Goal: Information Seeking & Learning: Learn about a topic

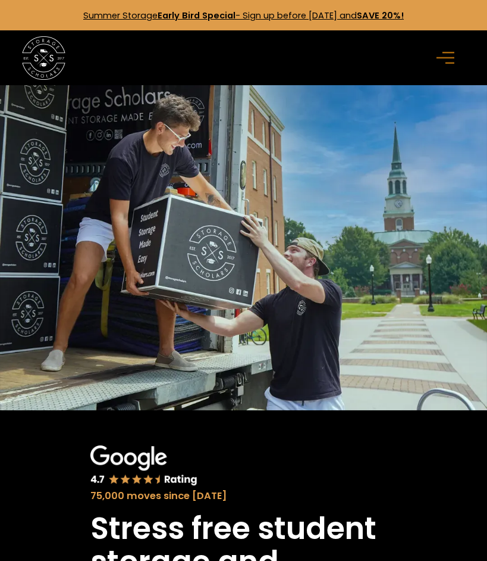
click at [446, 54] on icon "menu" at bounding box center [446, 57] width 18 height 13
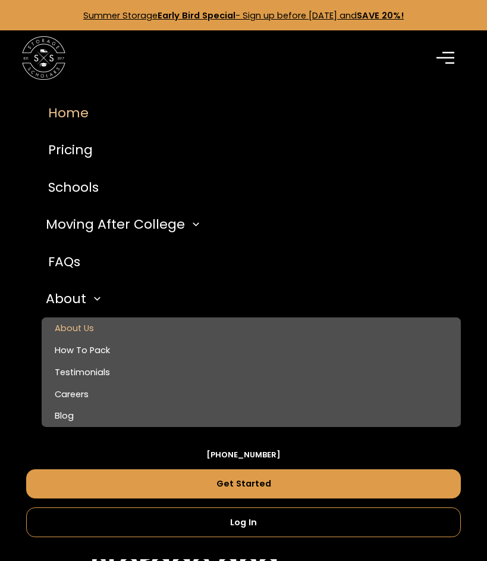
click at [77, 324] on link "About Us" at bounding box center [252, 328] width 420 height 22
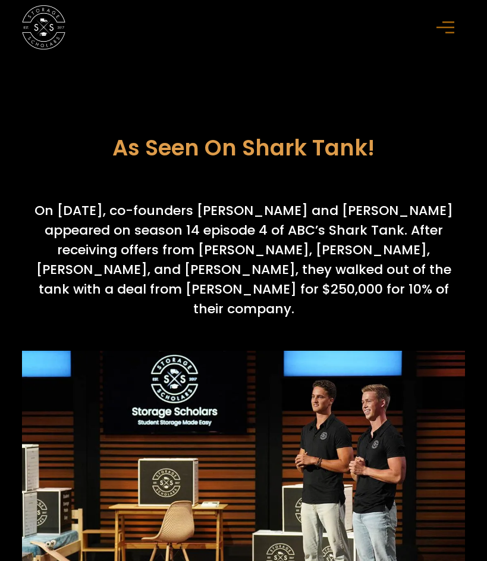
scroll to position [4671, 0]
